Goal: Task Accomplishment & Management: Use online tool/utility

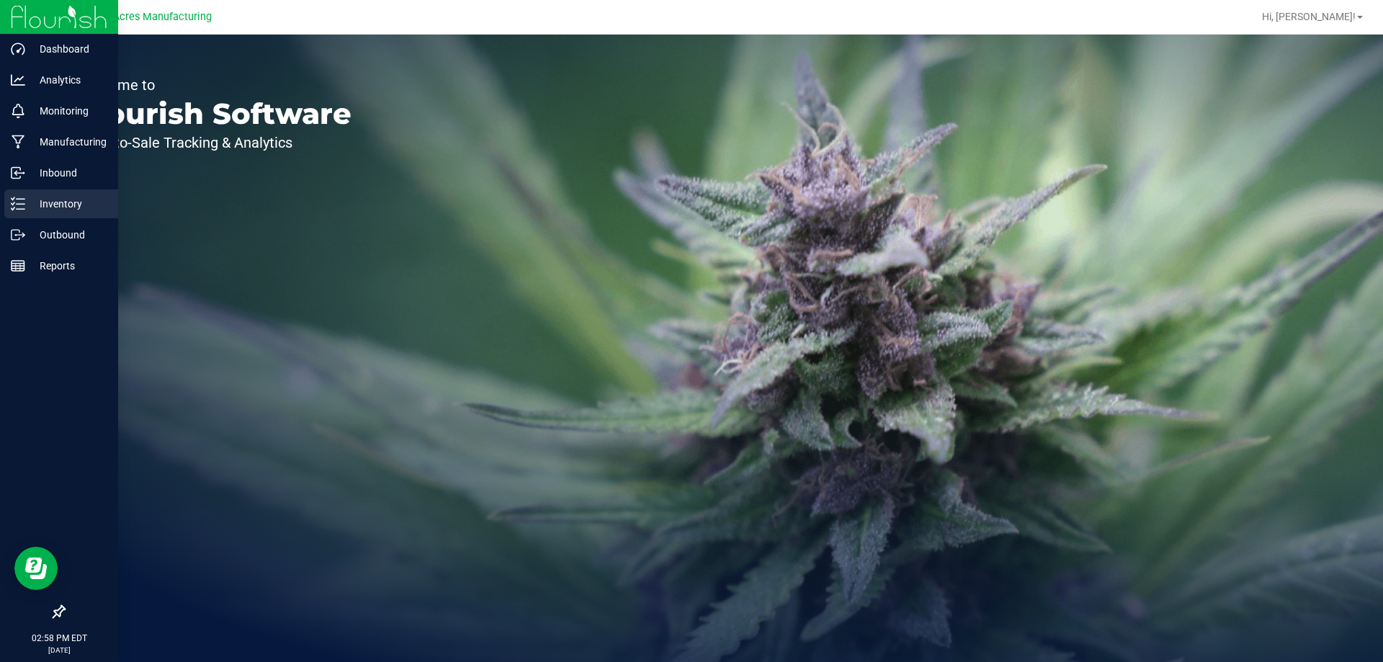
drag, startPoint x: 66, startPoint y: 200, endPoint x: 55, endPoint y: 196, distance: 12.1
click at [66, 200] on p "Inventory" at bounding box center [68, 203] width 86 height 17
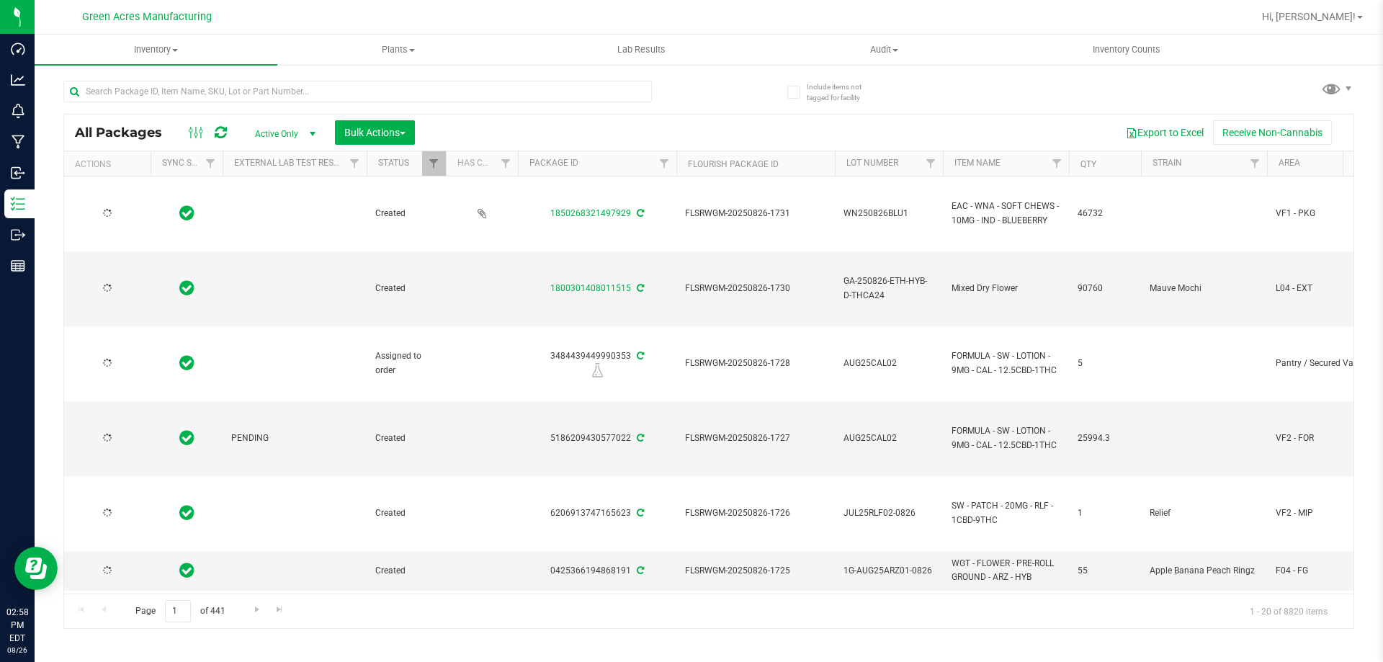
type input "2026-08-26"
type input "2026-03-03"
type input "2026-03-07"
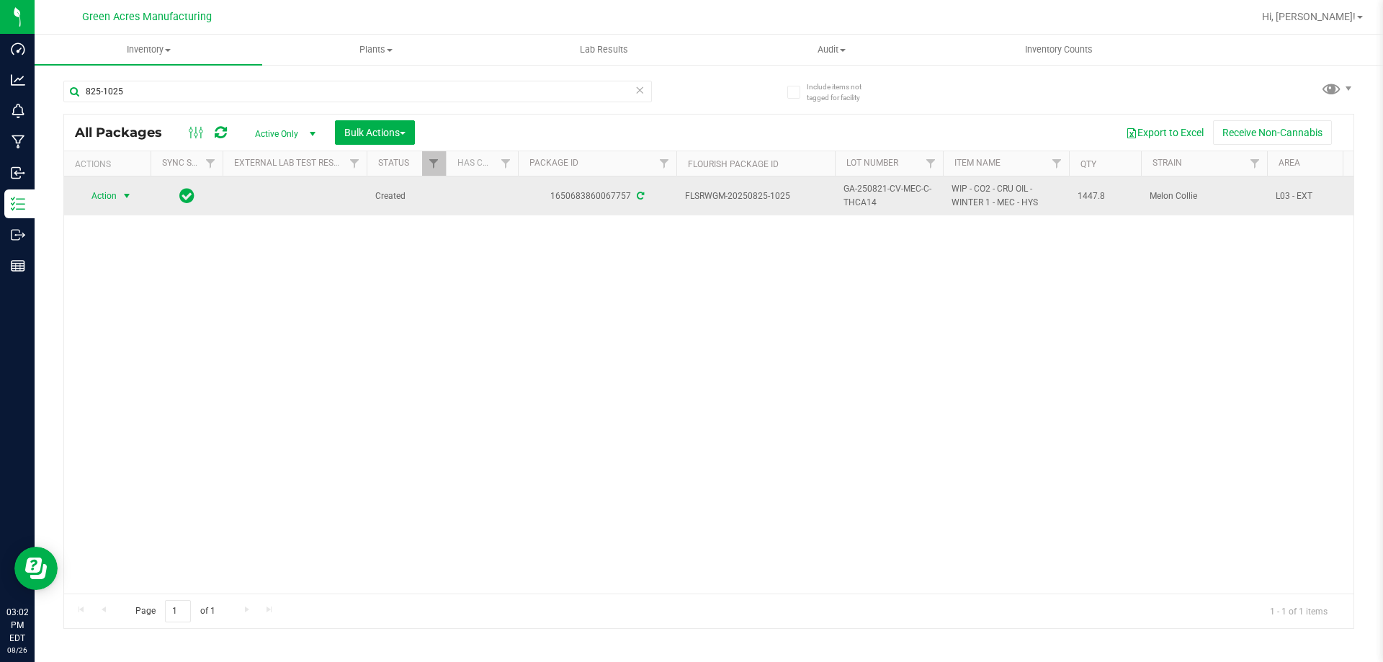
click at [118, 200] on span "select" at bounding box center [127, 196] width 18 height 20
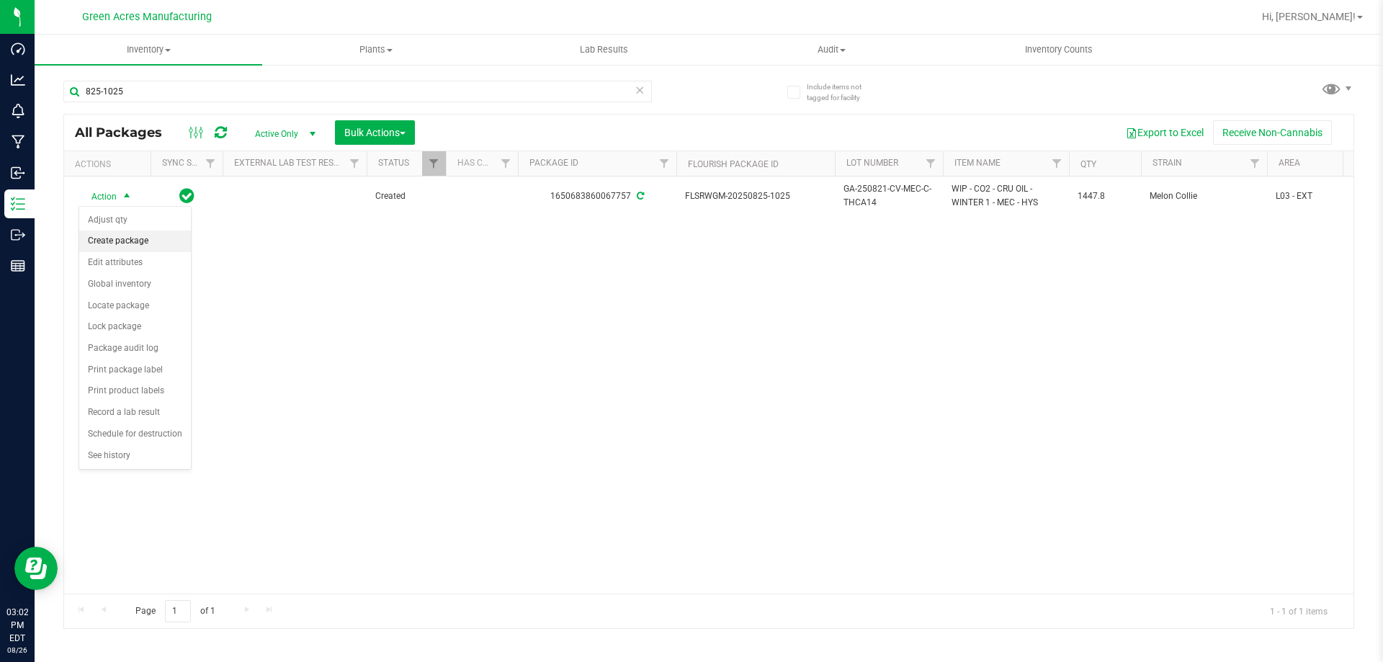
click at [158, 230] on li "Create package" at bounding box center [135, 241] width 112 height 22
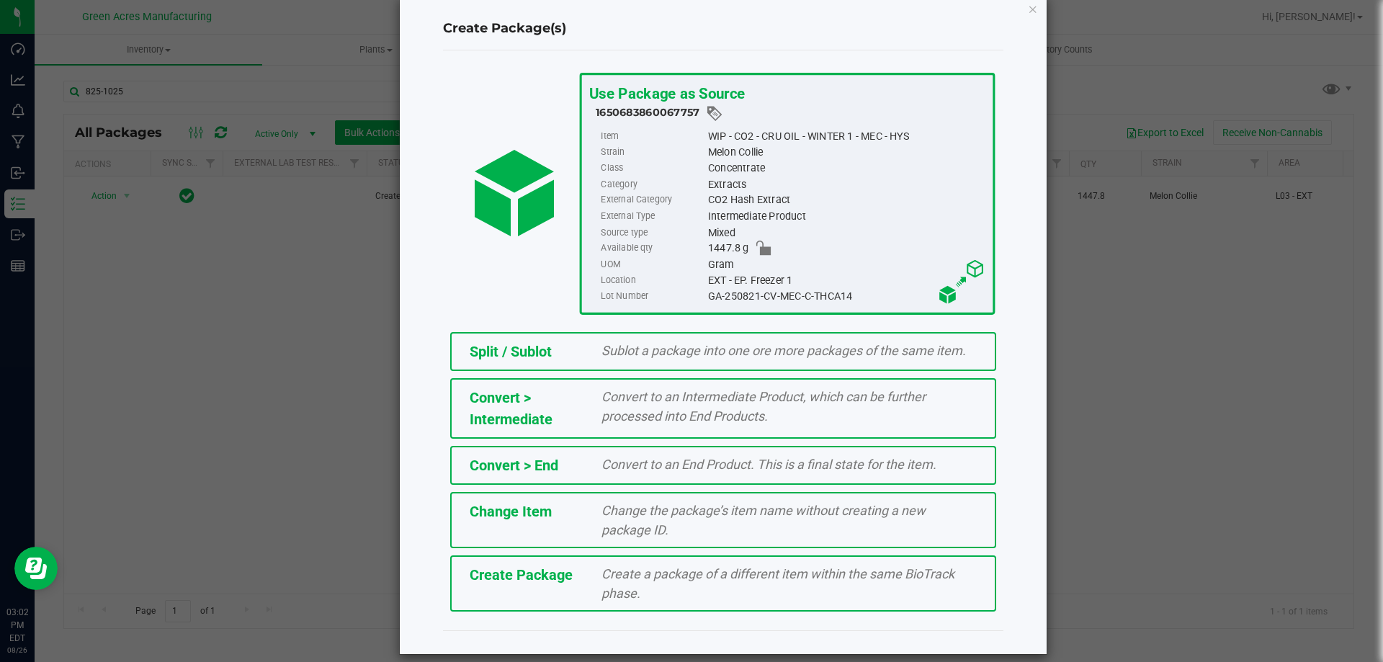
scroll to position [40, 0]
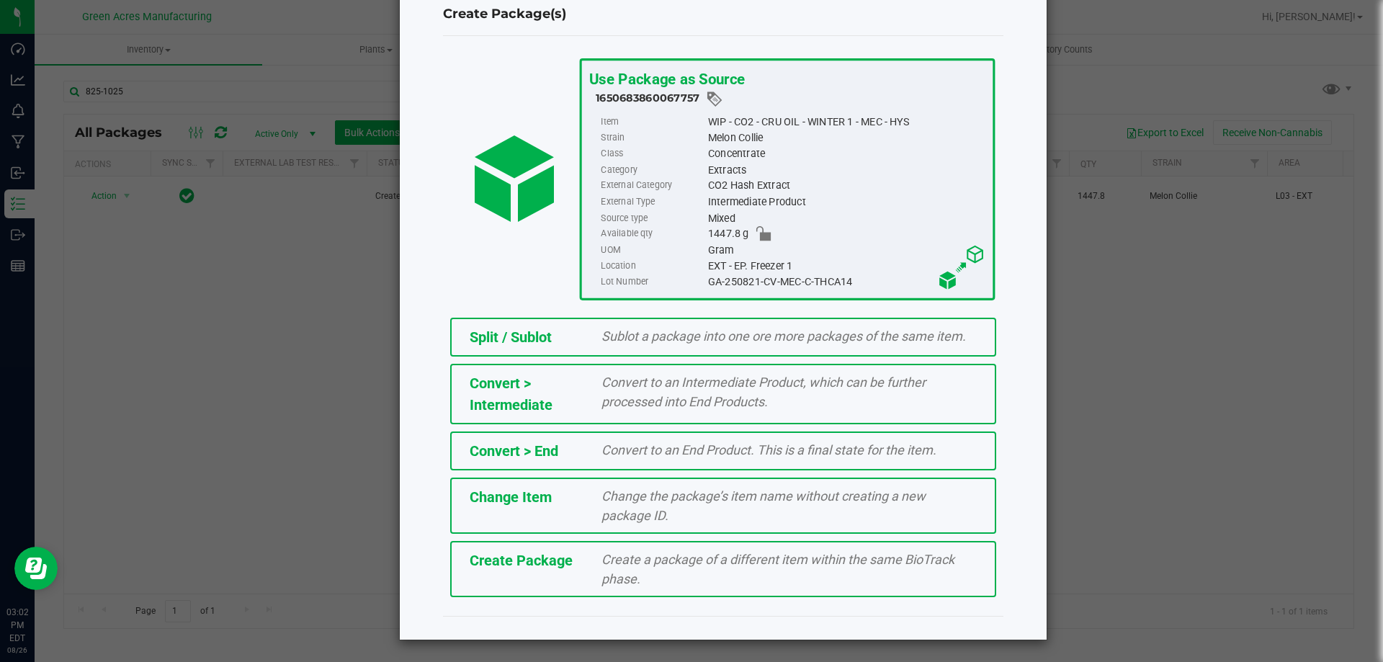
click at [579, 554] on div "Create Package" at bounding box center [525, 561] width 133 height 22
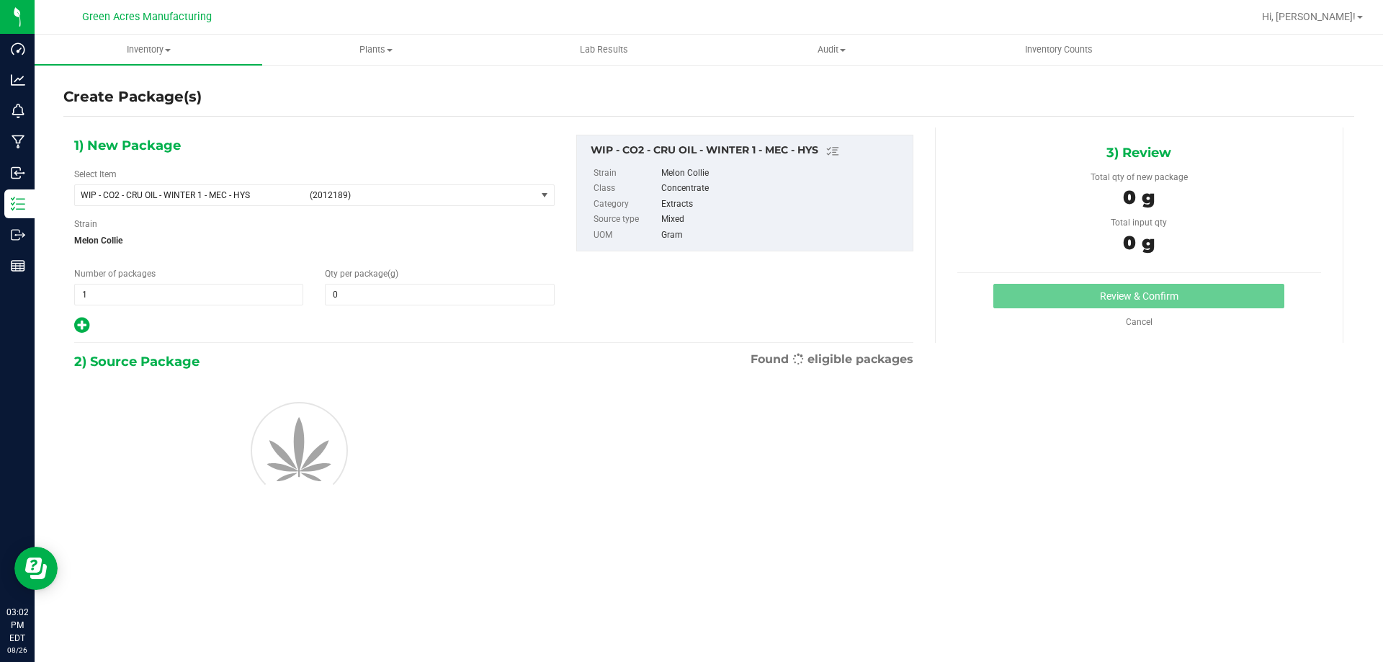
type input "0.0000"
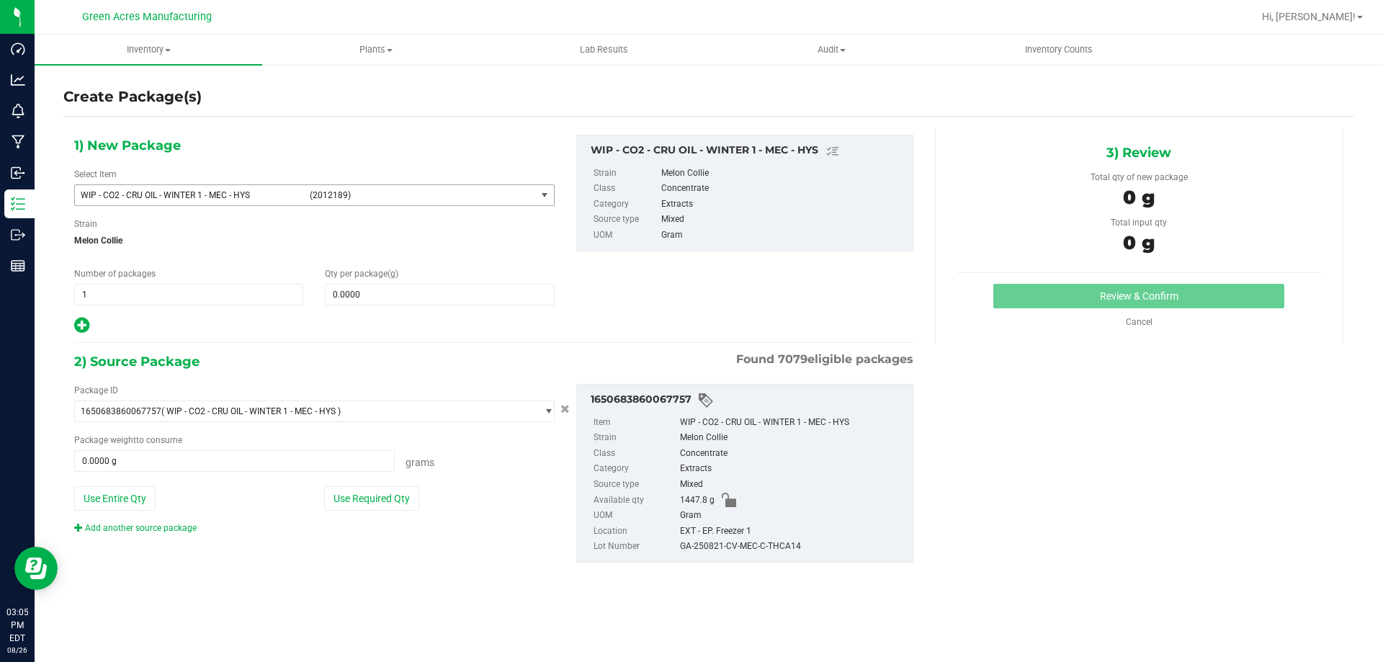
click at [228, 200] on span "WIP - CO2 - CRU OIL - WINTER 1 - MEC - HYS (2012189)" at bounding box center [305, 195] width 461 height 20
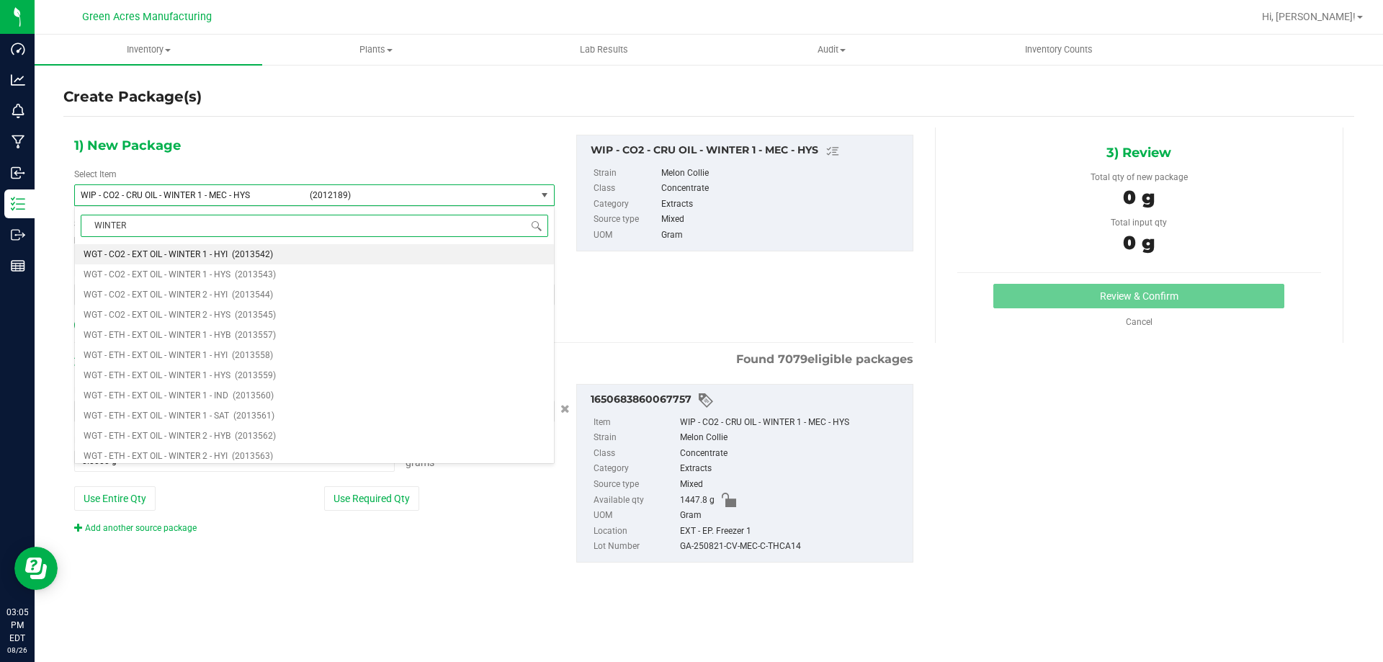
type input "WINTER 2"
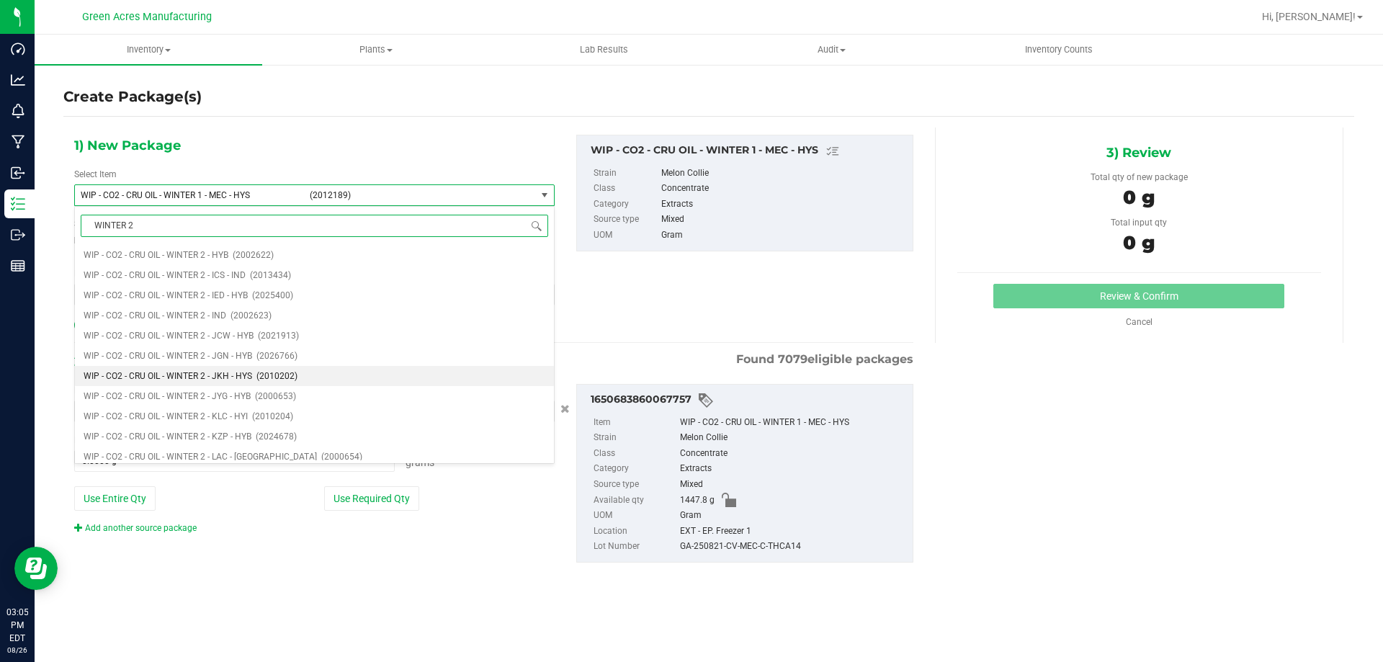
scroll to position [2521, 0]
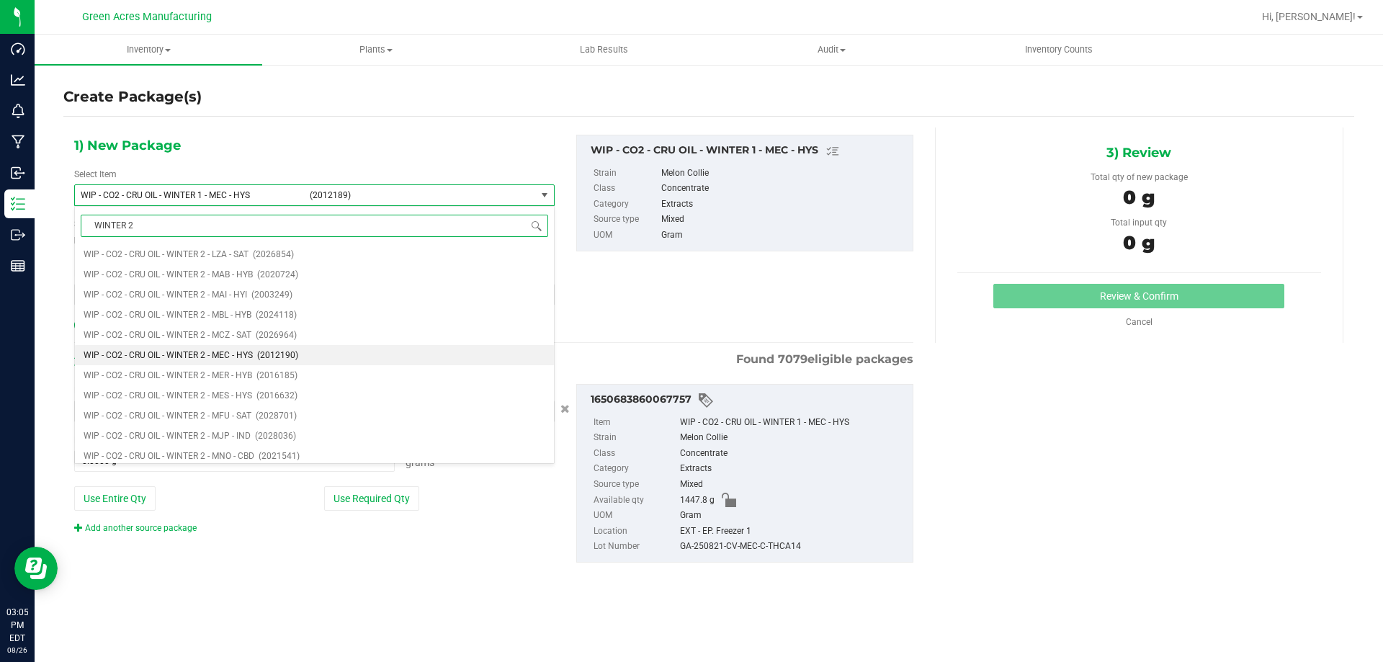
click at [247, 353] on span "WIP - CO2 - CRU OIL - WINTER 2 - MEC - HYS" at bounding box center [168, 355] width 169 height 10
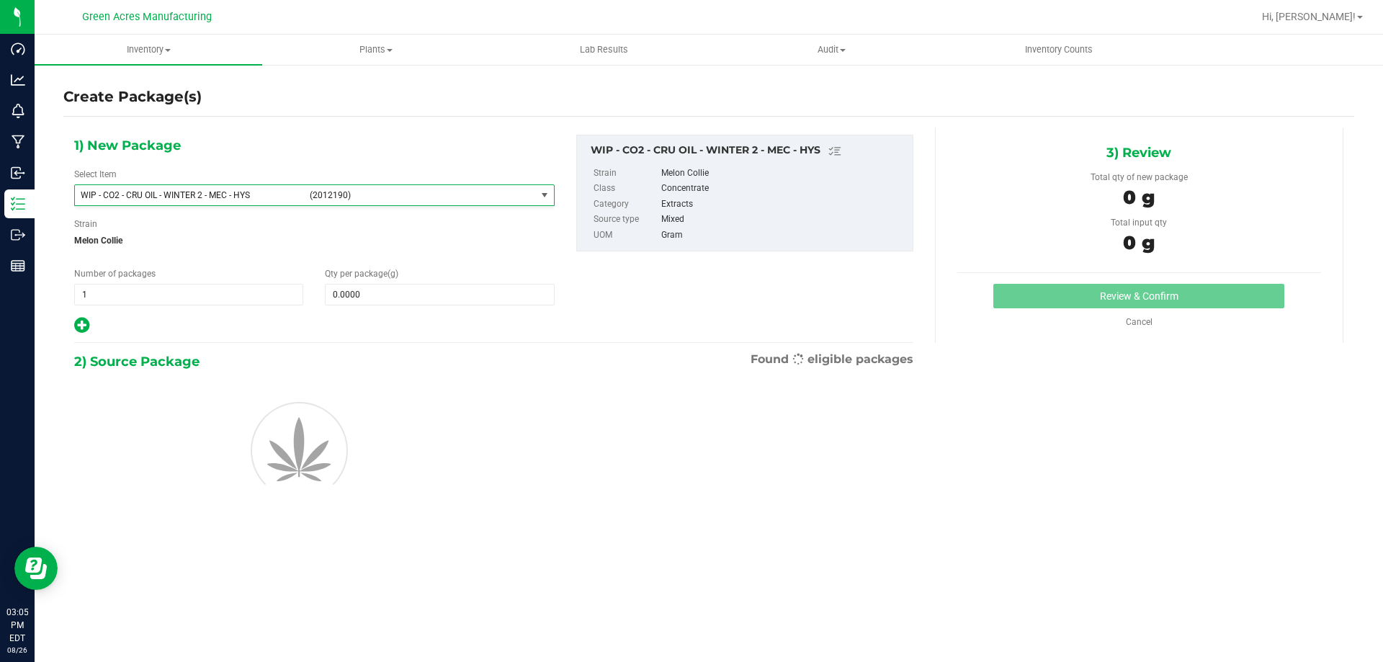
type input "0.0000"
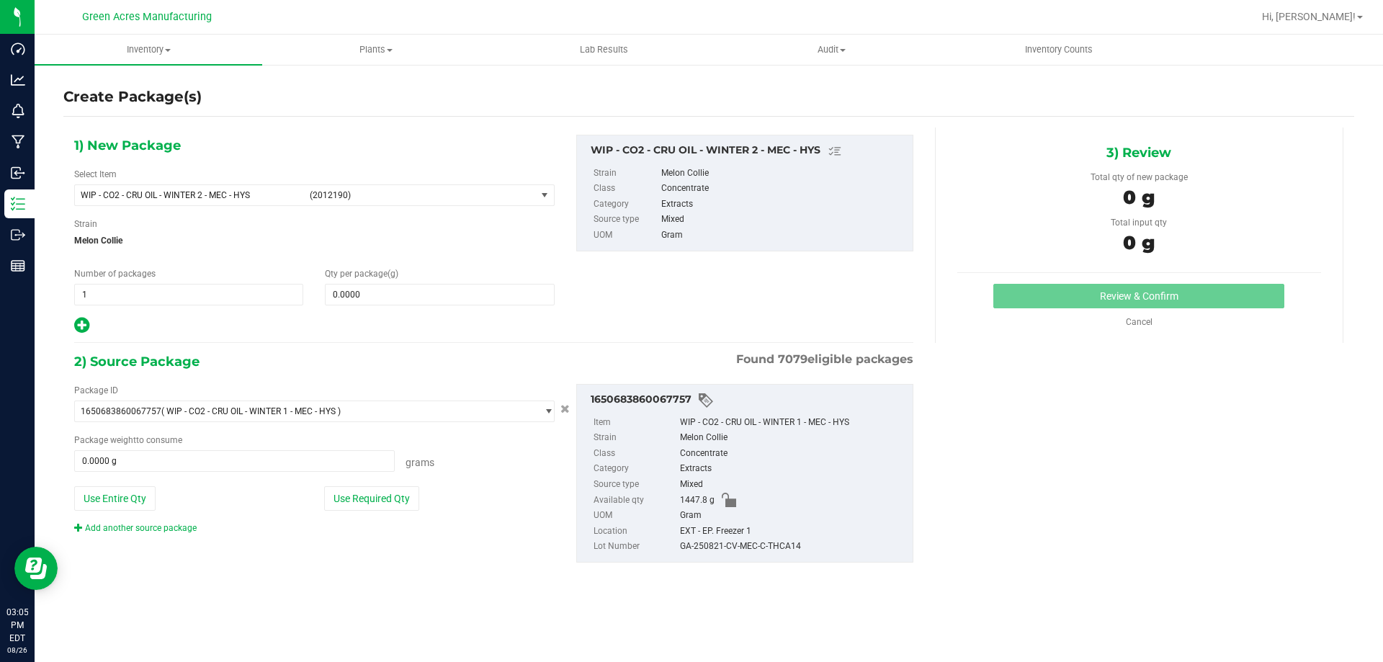
drag, startPoint x: 1012, startPoint y: 204, endPoint x: 955, endPoint y: 196, distance: 57.4
click at [1012, 204] on div "0 g" at bounding box center [1139, 200] width 364 height 32
click at [381, 295] on span at bounding box center [439, 295] width 229 height 22
type input "0.0000"
type input "0"
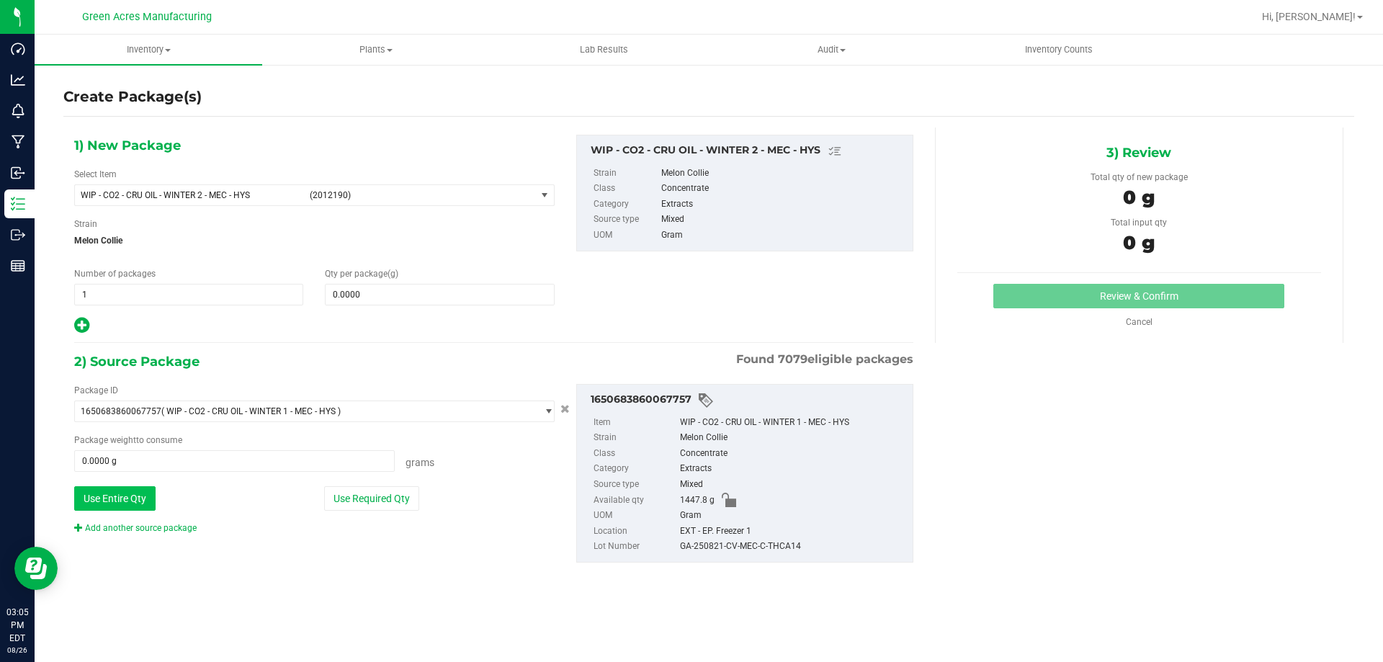
click at [136, 495] on button "Use Entire Qty" at bounding box center [114, 498] width 81 height 24
type input "1447.8000 g"
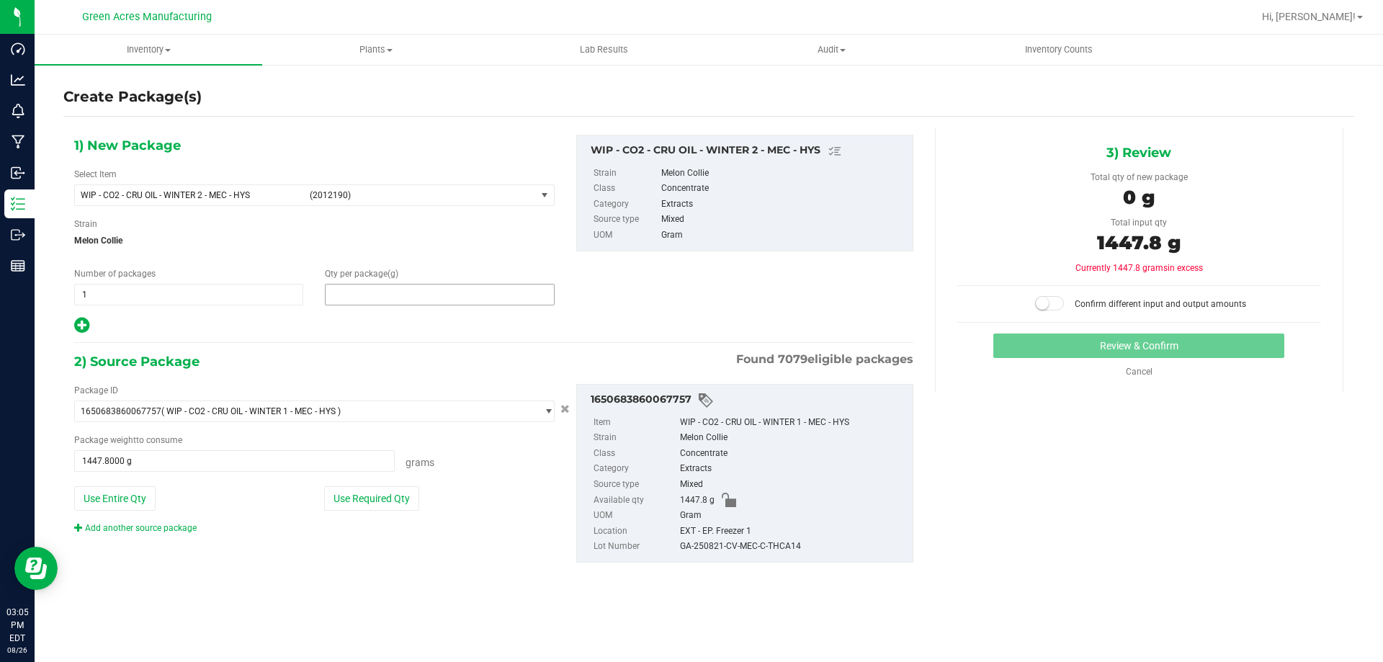
click at [415, 294] on span at bounding box center [439, 295] width 229 height 22
type input "1447.8"
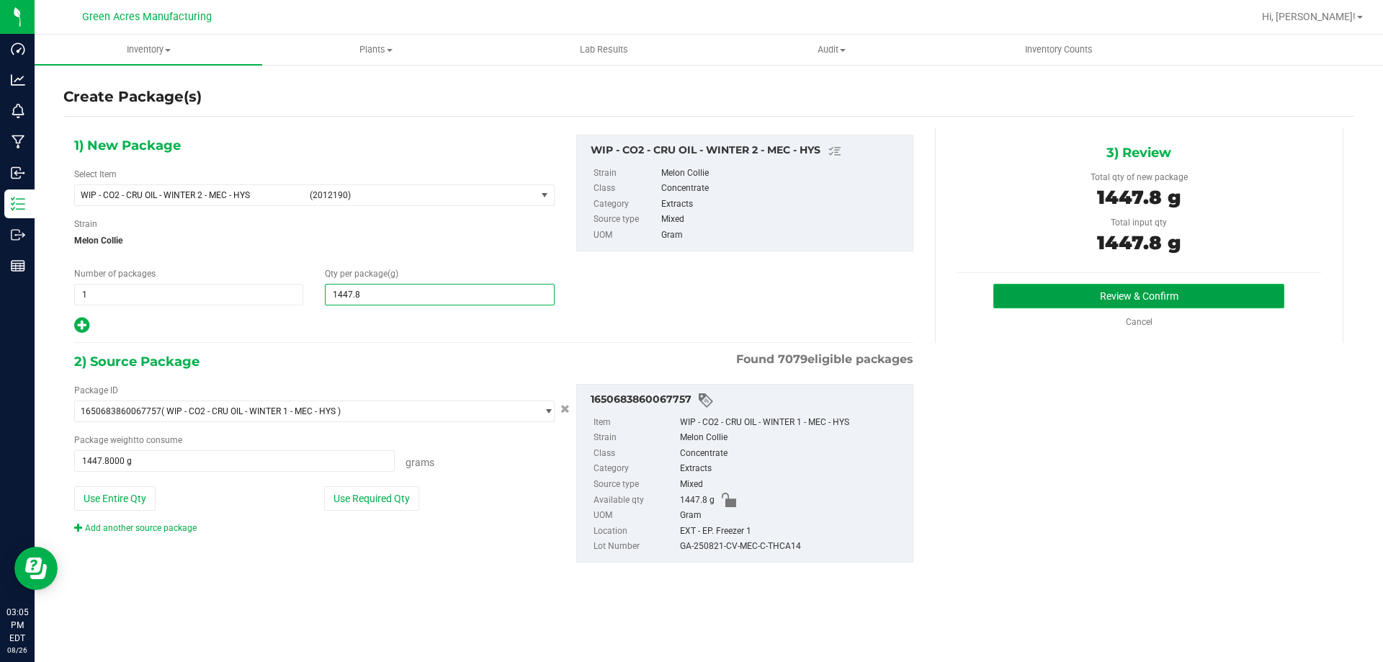
type input "1,447.8000"
click at [1036, 297] on button "Review & Confirm" at bounding box center [1138, 296] width 291 height 24
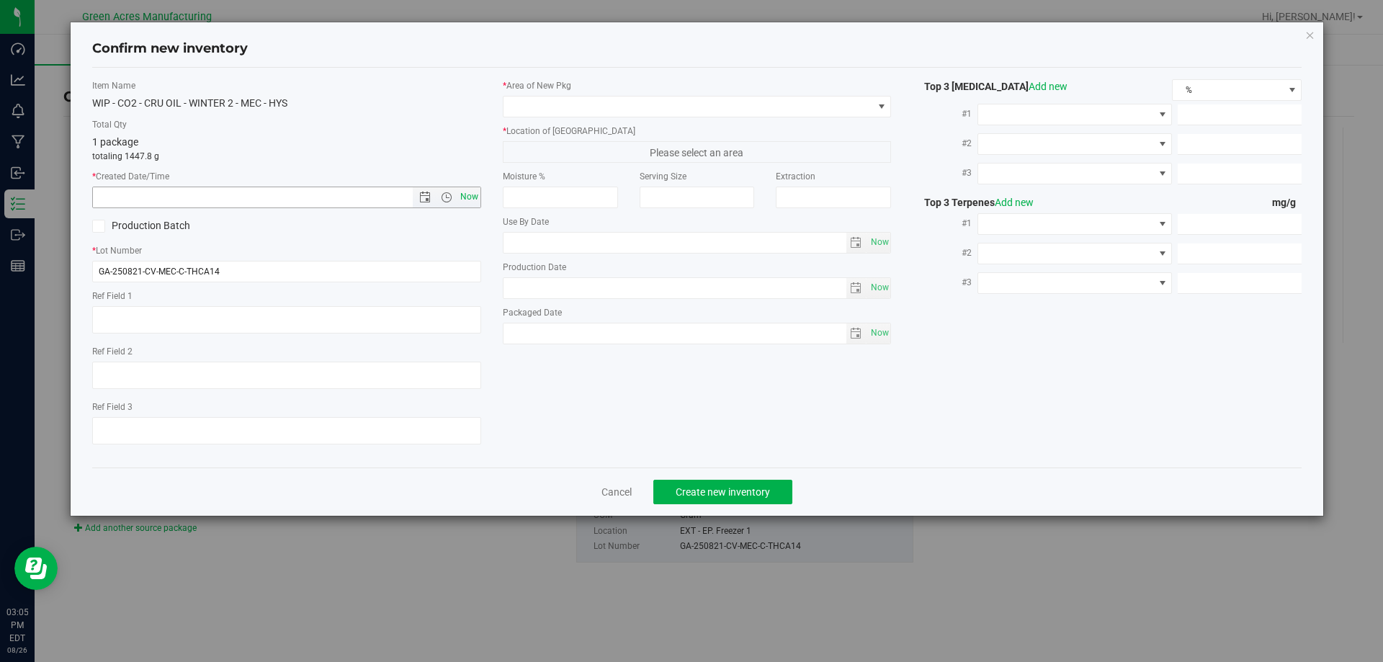
click at [475, 197] on span "Now" at bounding box center [469, 197] width 24 height 21
type input "[DATE] 3:05 PM"
click at [554, 107] on span at bounding box center [687, 107] width 369 height 20
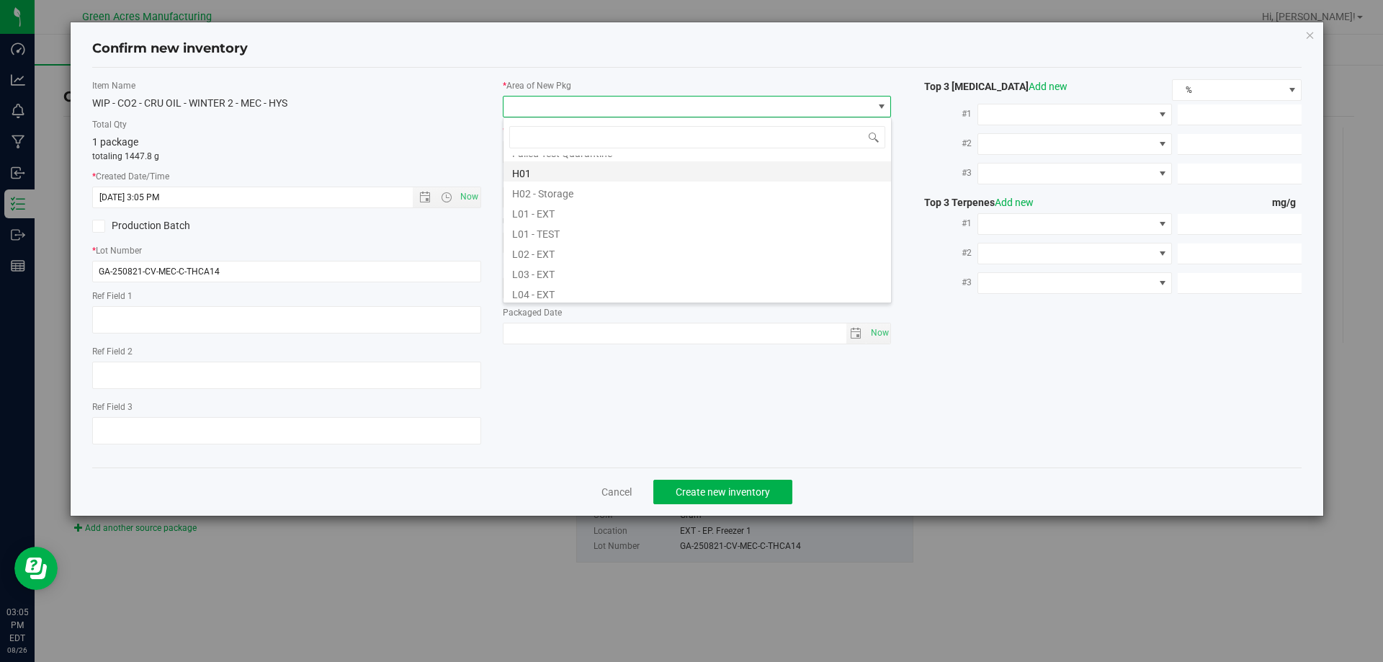
scroll to position [288, 0]
click at [635, 205] on li "L03 - EXT" at bounding box center [696, 200] width 387 height 20
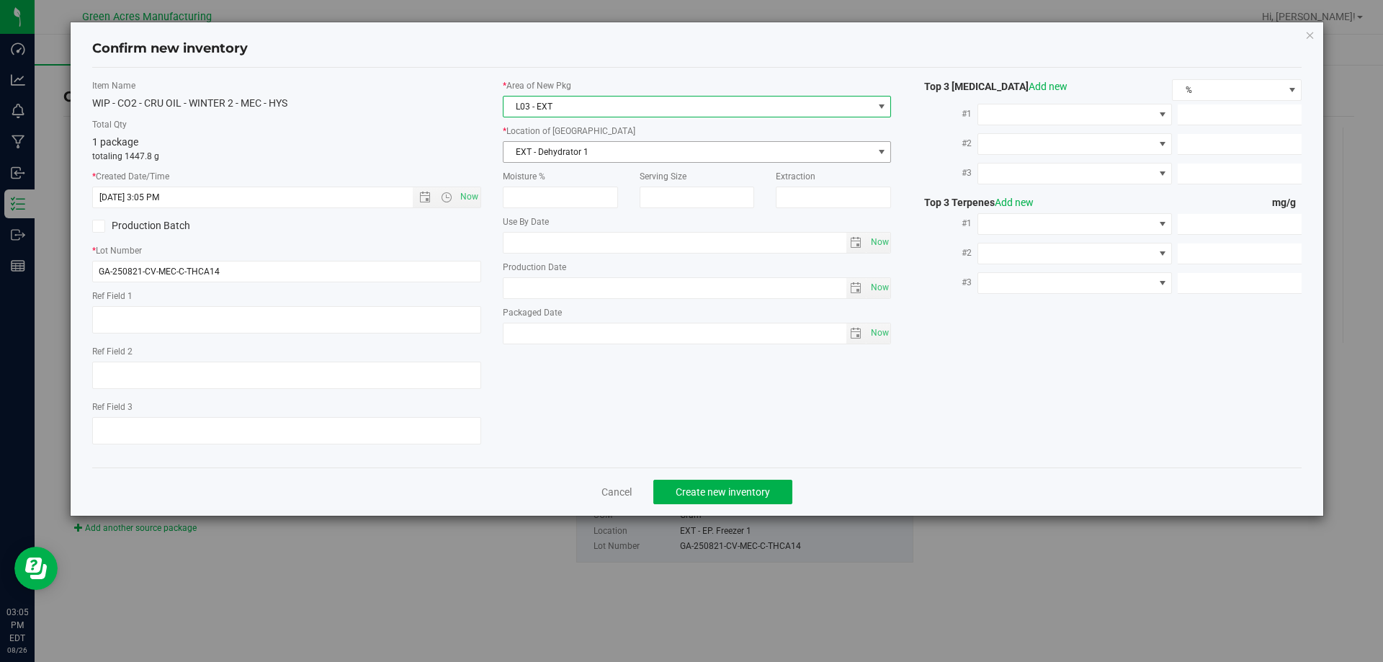
click at [578, 148] on span "EXT - Dehydrator 1" at bounding box center [687, 152] width 369 height 20
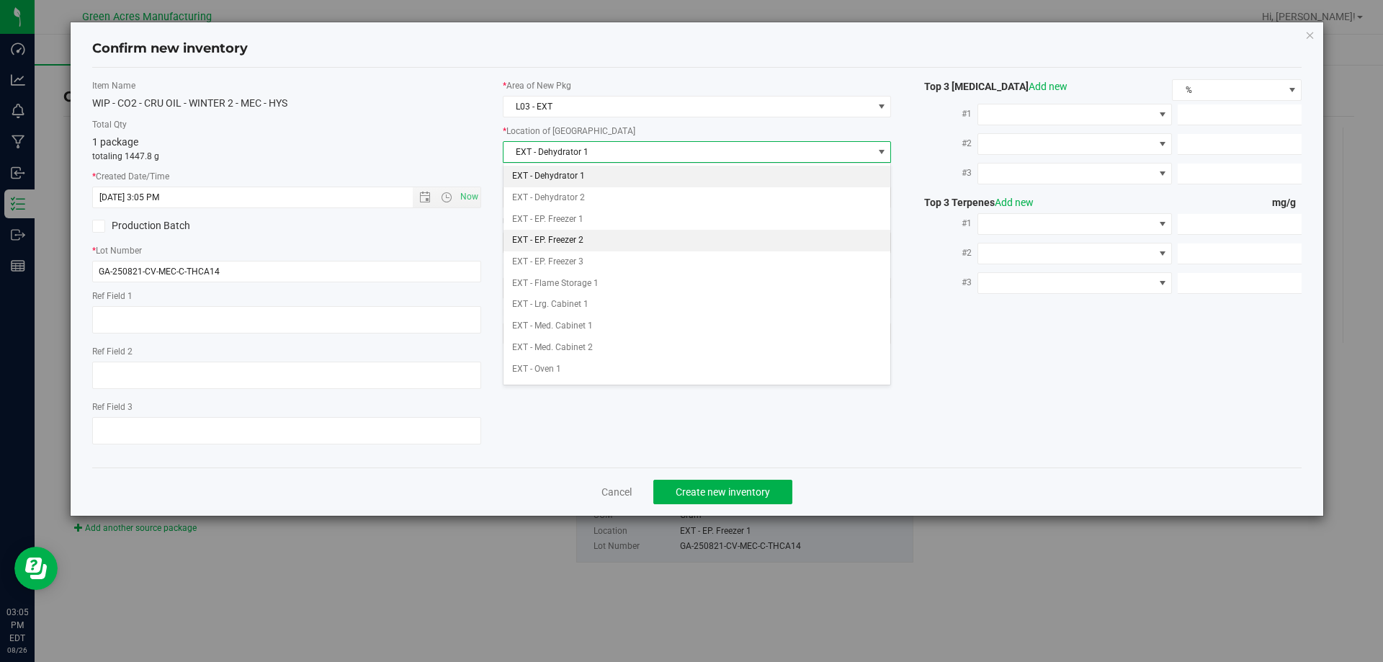
click at [636, 241] on li "EXT - EP. Freezer 2" at bounding box center [696, 241] width 387 height 22
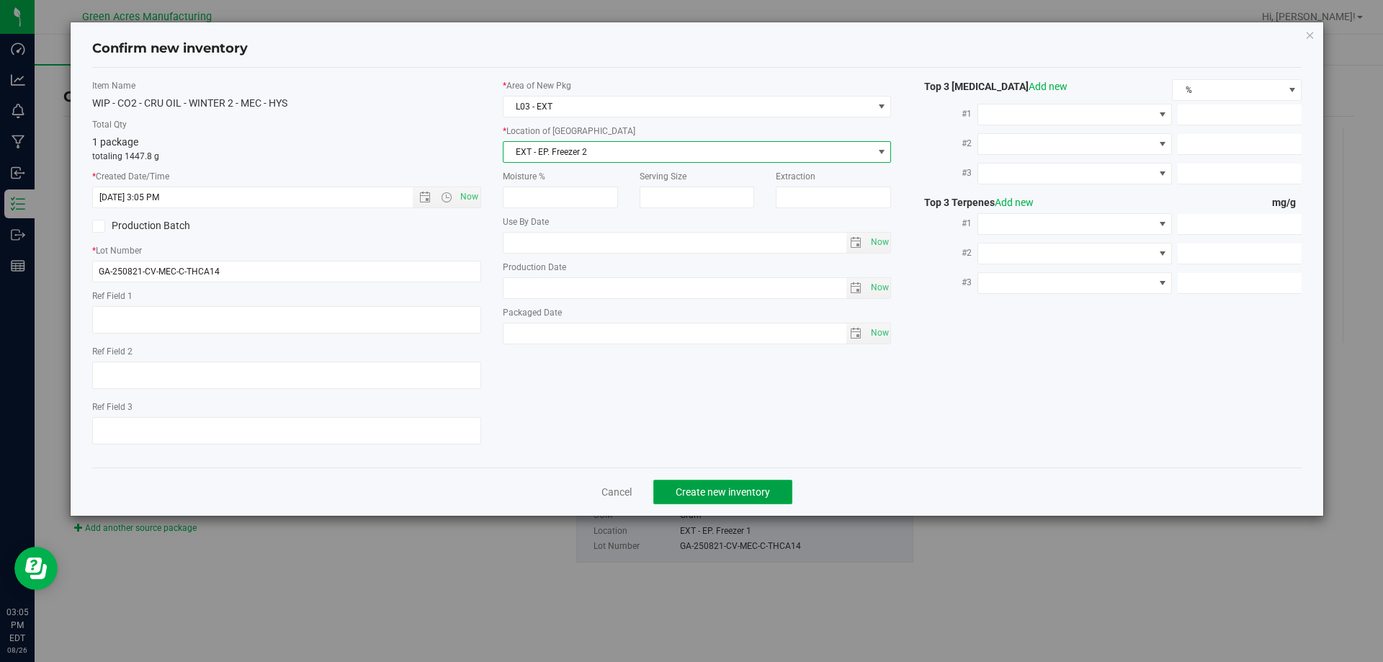
click at [702, 490] on span "Create new inventory" at bounding box center [723, 492] width 94 height 12
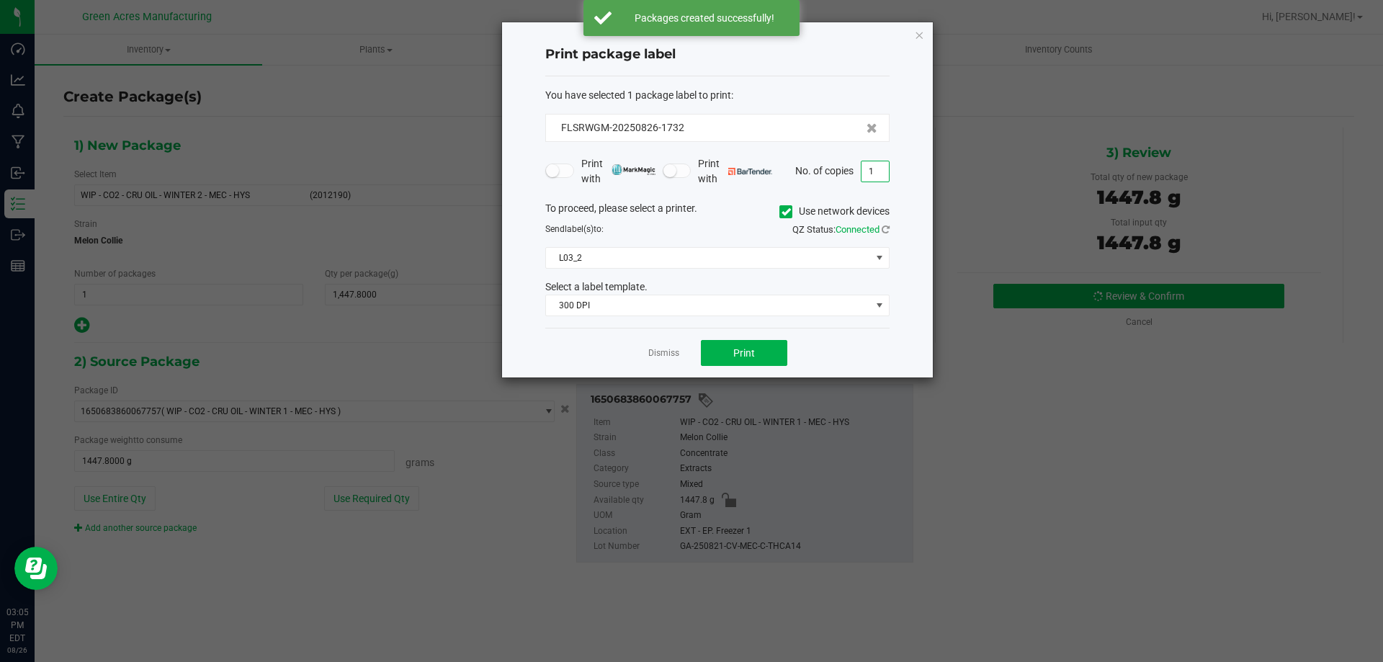
click at [885, 176] on input "1" at bounding box center [874, 171] width 27 height 20
type input "6"
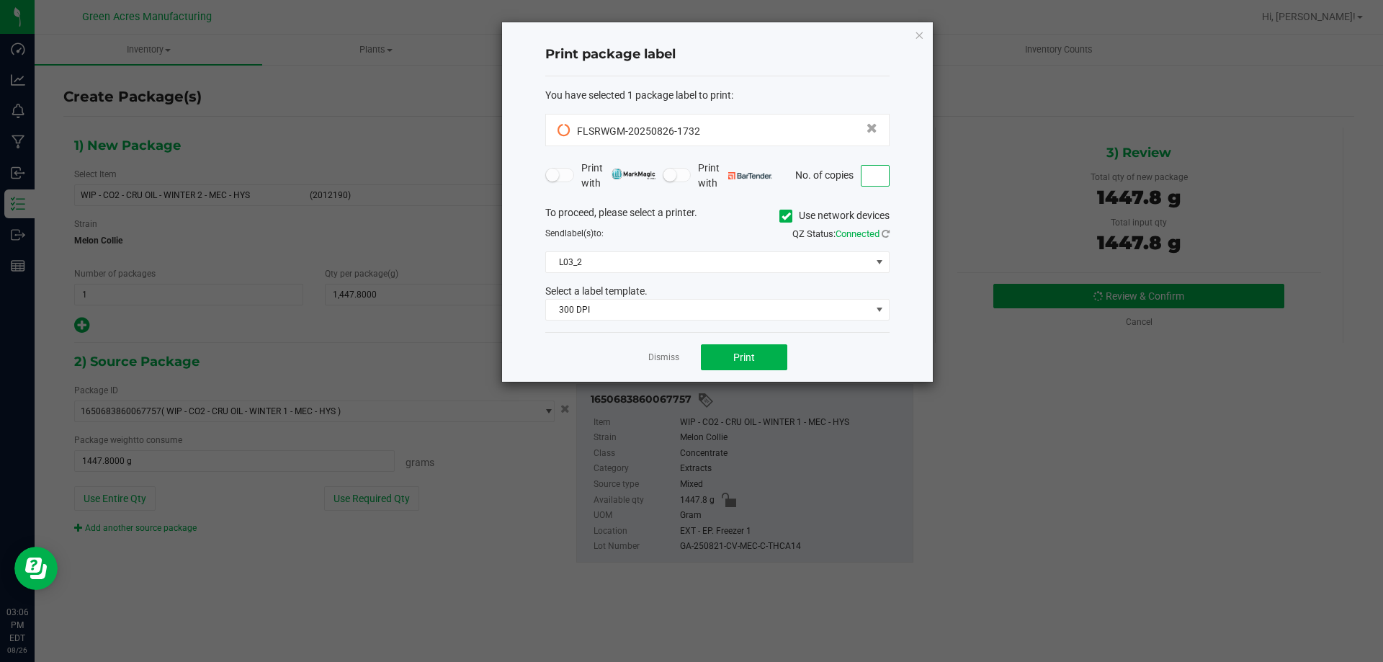
type input "4"
type input "5"
click at [751, 375] on div "Dismiss Print" at bounding box center [717, 357] width 344 height 50
click at [754, 357] on span "Print" at bounding box center [744, 357] width 22 height 12
